Goal: Information Seeking & Learning: Check status

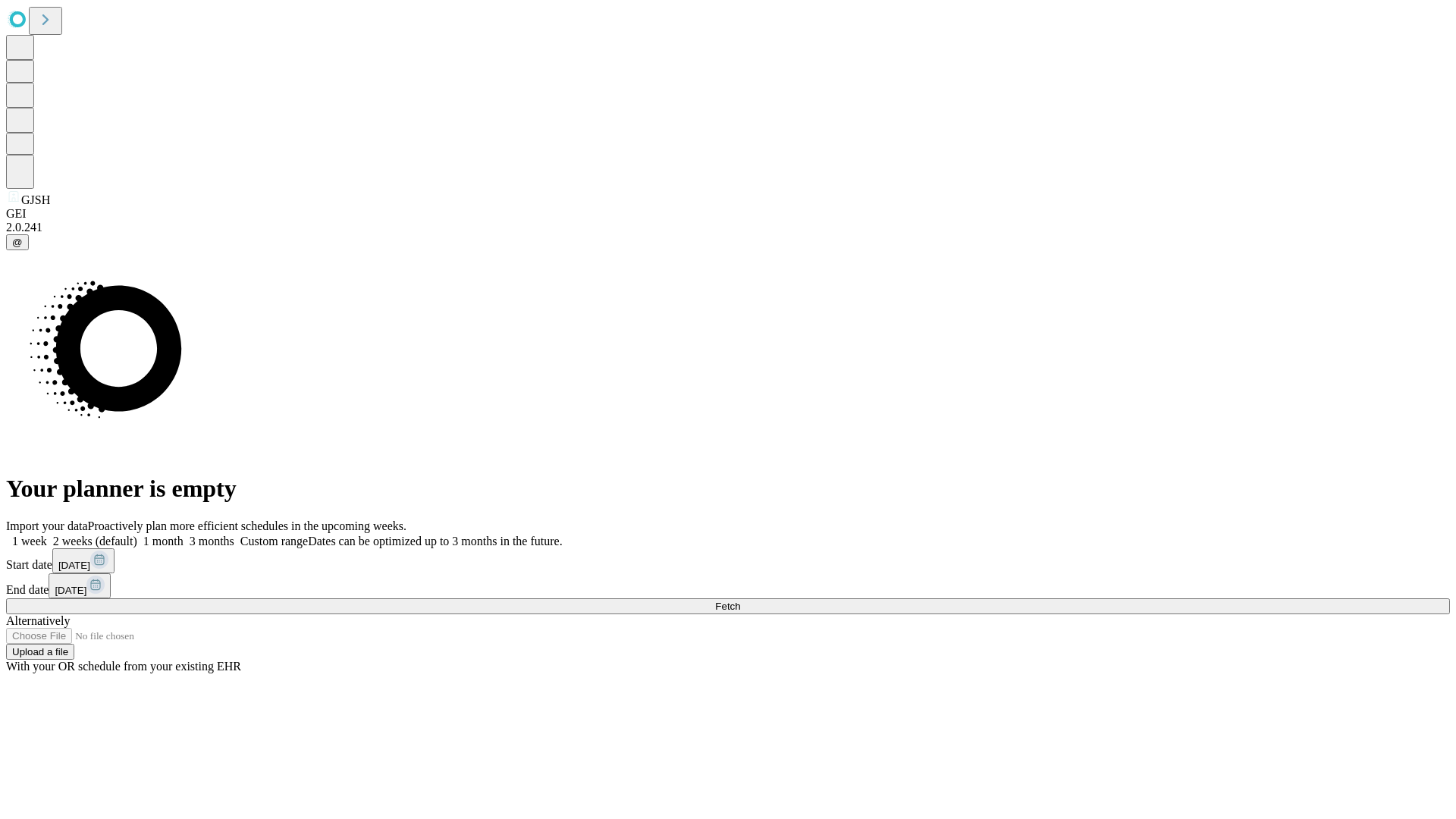
click at [740, 601] on span "Fetch" at bounding box center [727, 606] width 25 height 11
